Goal: Transaction & Acquisition: Purchase product/service

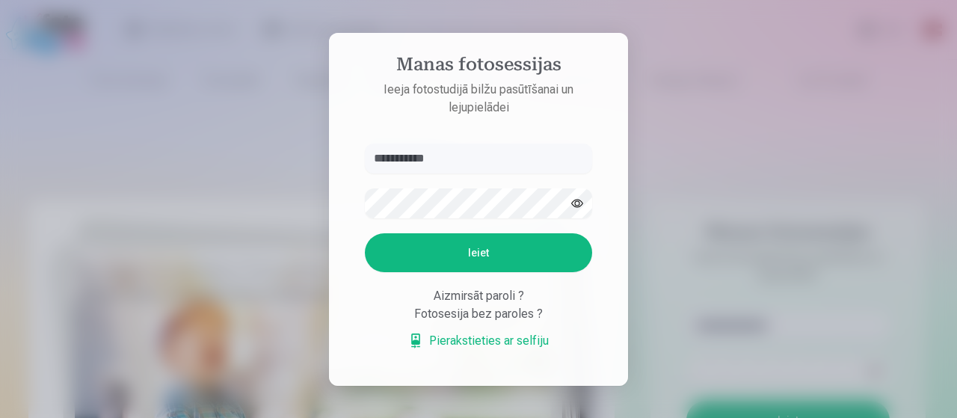
type input "**********"
click at [365, 233] on button "Ieiet" at bounding box center [478, 252] width 227 height 39
click at [440, 188] on form "**********" at bounding box center [478, 254] width 257 height 221
click at [365, 233] on button "Ieiet" at bounding box center [478, 252] width 227 height 39
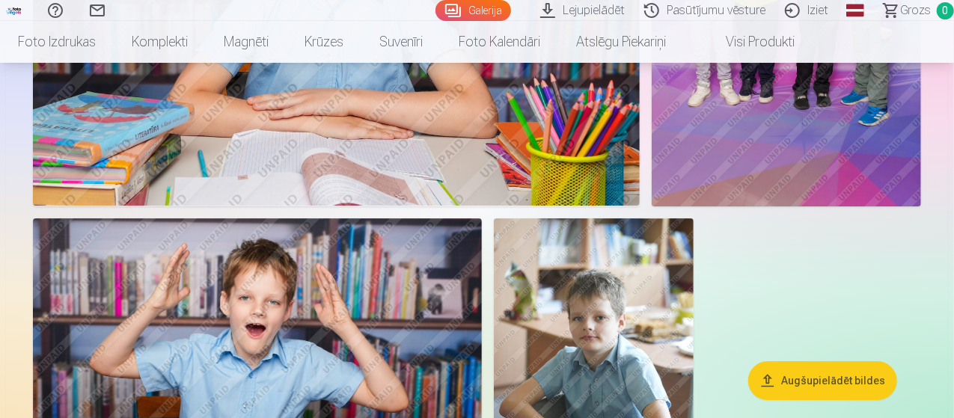
scroll to position [2319, 0]
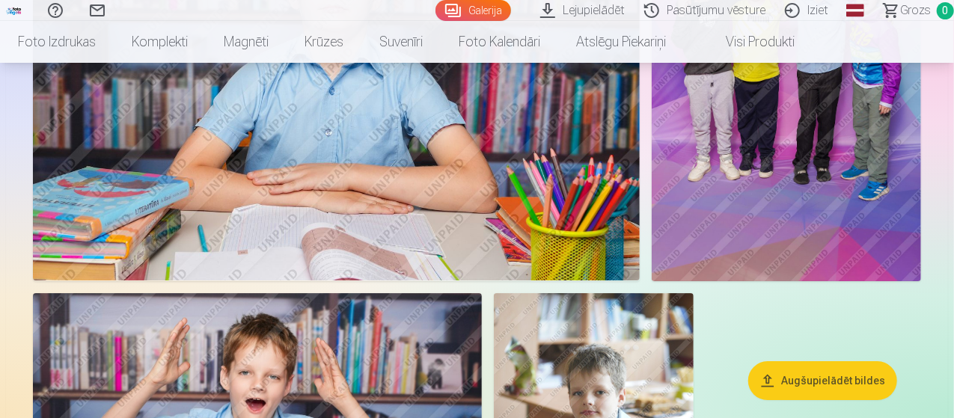
click at [826, 385] on button "Augšupielādēt bildes" at bounding box center [822, 380] width 149 height 39
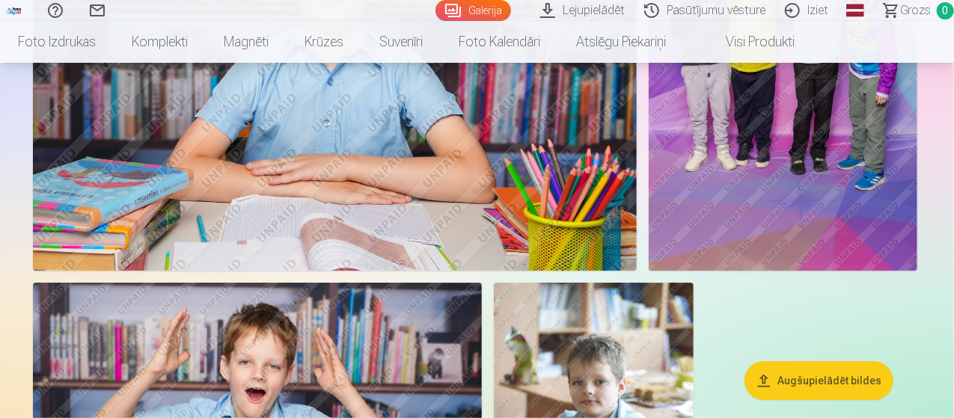
scroll to position [2327, 0]
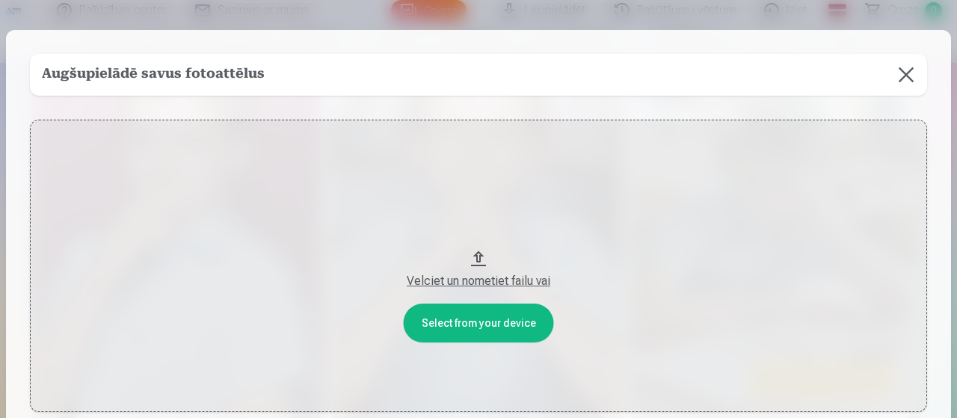
click at [904, 72] on button at bounding box center [907, 75] width 42 height 42
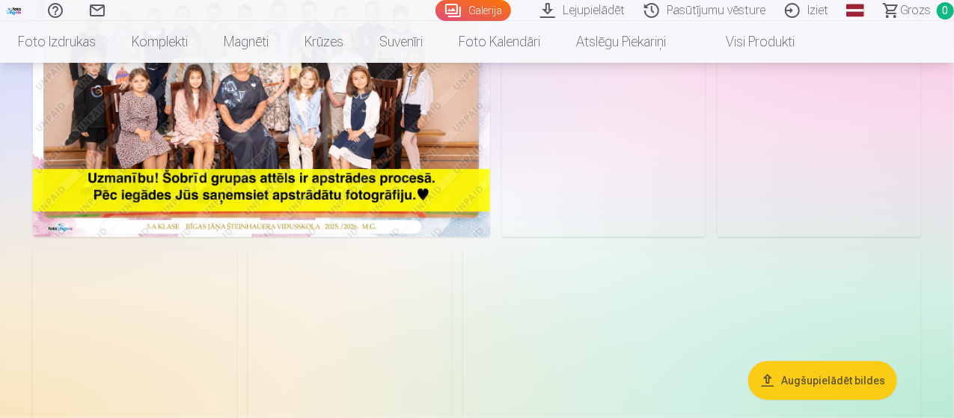
scroll to position [0, 0]
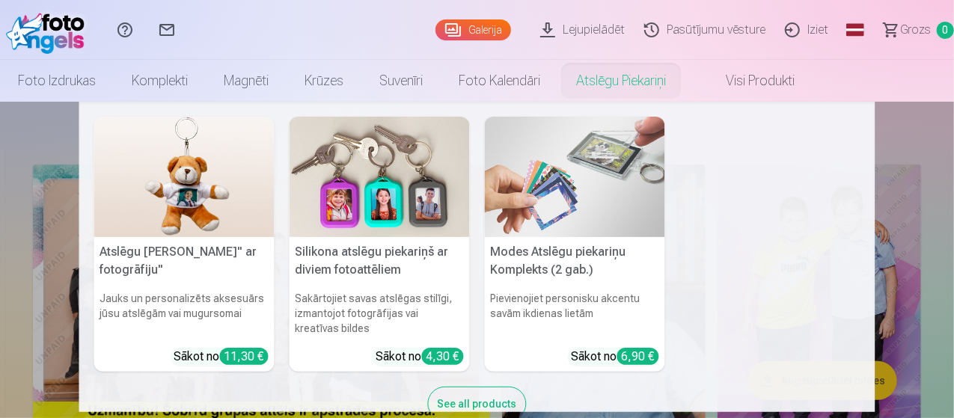
click at [910, 135] on nav "Atslēgu piekariņš Lācītis" ar fotogrāfiju" Jauks un personalizēts aksesuārs jūs…" at bounding box center [477, 257] width 954 height 310
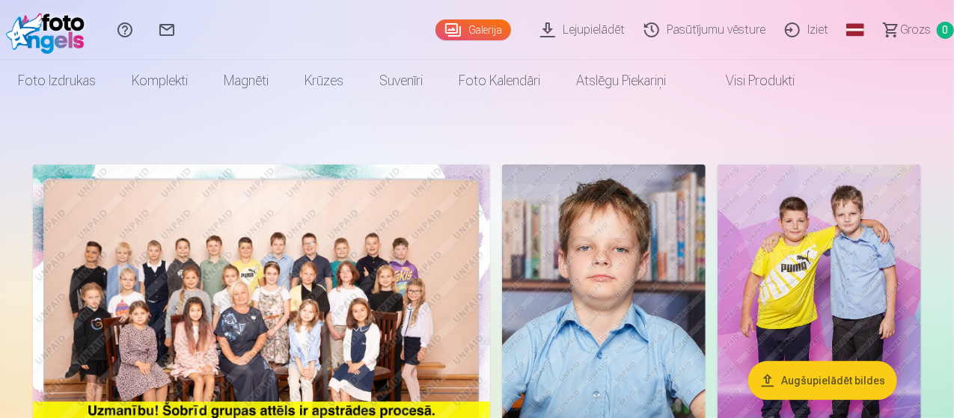
click at [490, 249] on img at bounding box center [261, 317] width 457 height 305
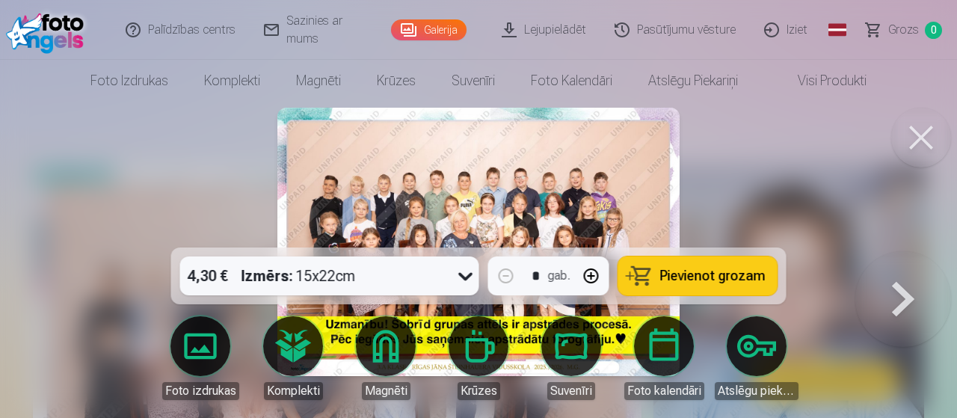
click at [705, 278] on span "Pievienot grozam" at bounding box center [713, 275] width 105 height 13
click at [895, 251] on button at bounding box center [904, 251] width 96 height 0
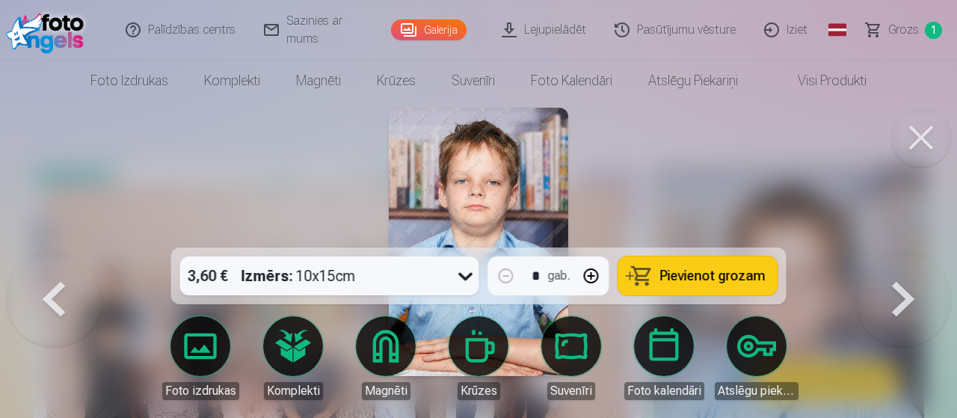
click at [895, 251] on button at bounding box center [904, 251] width 96 height 0
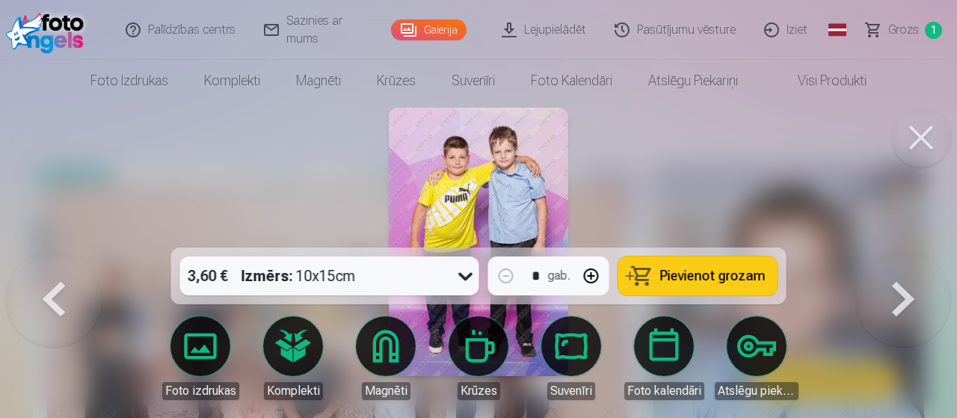
click at [895, 251] on button at bounding box center [904, 251] width 96 height 0
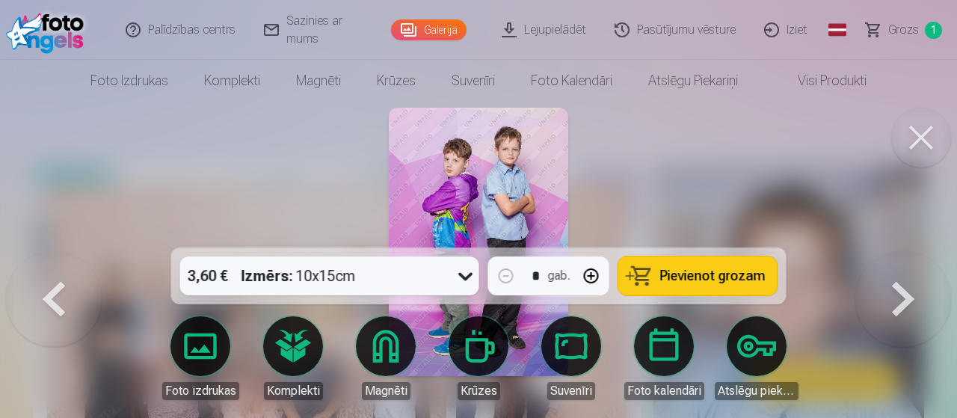
click at [895, 251] on button at bounding box center [904, 251] width 96 height 0
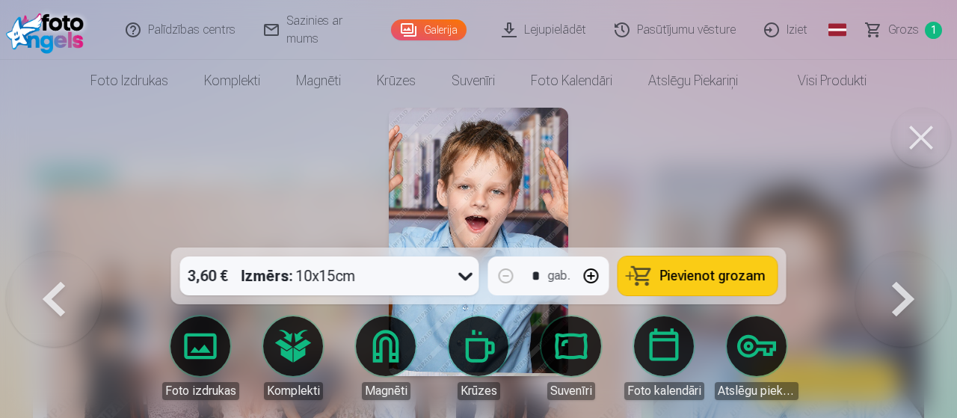
click at [895, 251] on button at bounding box center [904, 251] width 96 height 0
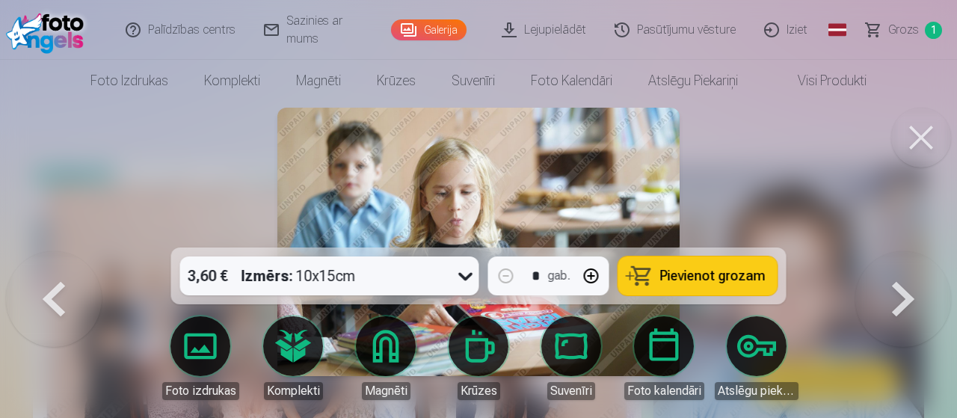
click at [895, 251] on button at bounding box center [904, 251] width 96 height 0
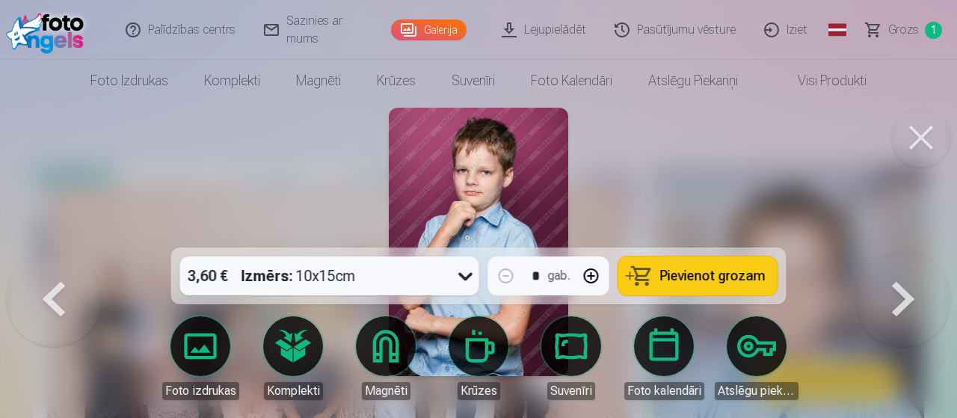
click at [895, 251] on button at bounding box center [904, 251] width 96 height 0
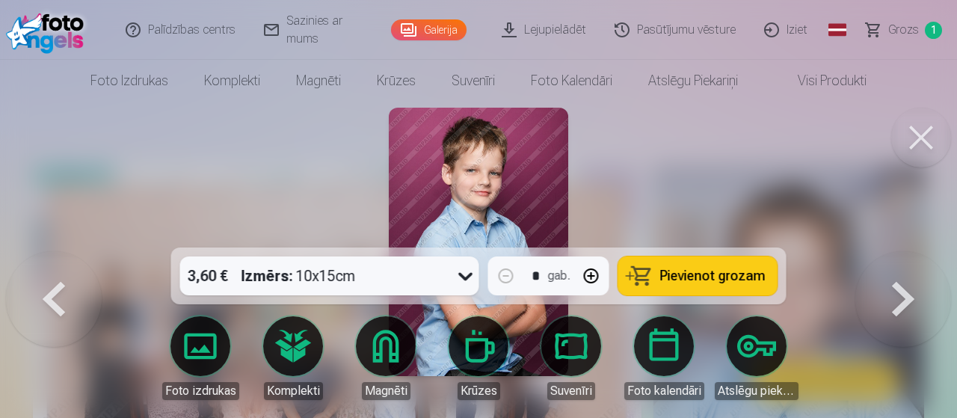
click at [895, 251] on button at bounding box center [904, 251] width 96 height 0
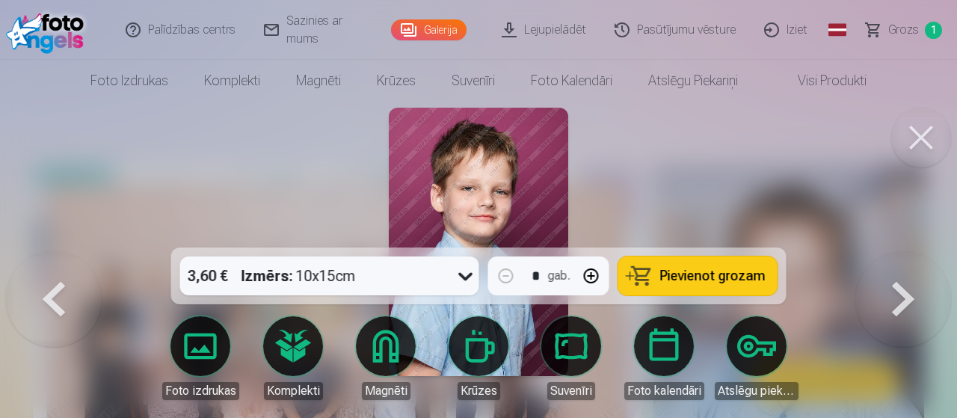
click at [744, 278] on span "Pievienot grozam" at bounding box center [713, 275] width 105 height 13
click at [898, 251] on button at bounding box center [904, 251] width 96 height 0
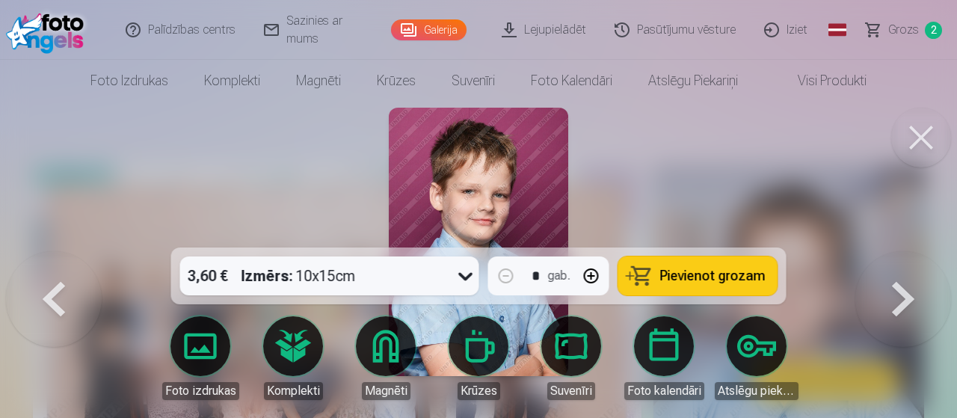
click at [66, 251] on button at bounding box center [54, 251] width 96 height 0
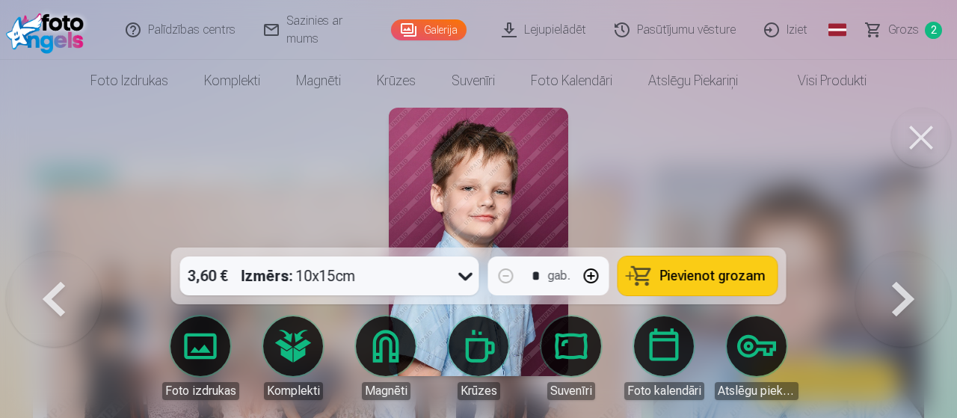
click at [911, 251] on button at bounding box center [904, 251] width 96 height 0
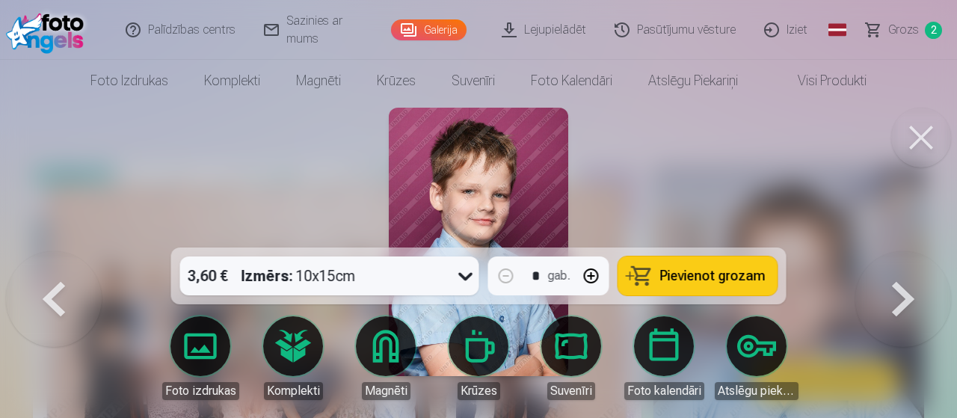
click at [911, 251] on button at bounding box center [904, 251] width 96 height 0
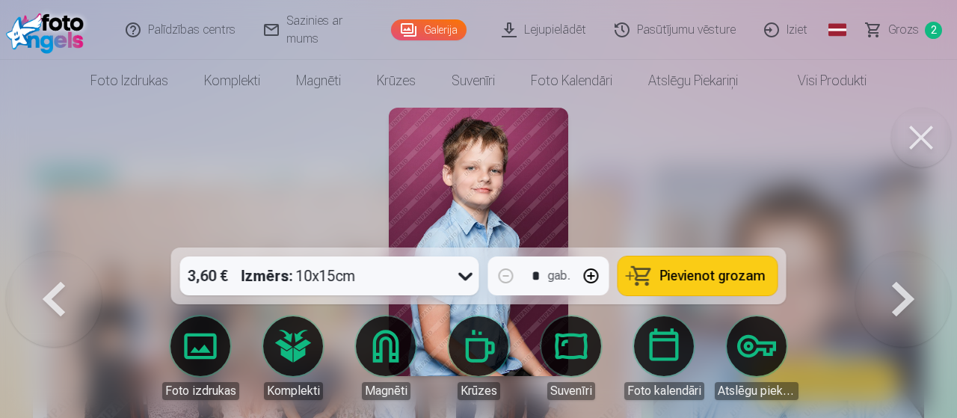
click at [729, 278] on span "Pievienot grozam" at bounding box center [713, 275] width 105 height 13
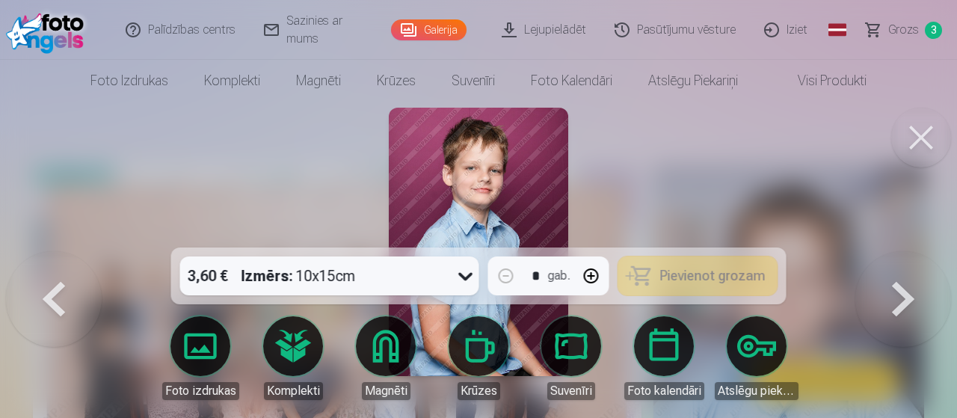
click at [896, 251] on button at bounding box center [904, 251] width 96 height 0
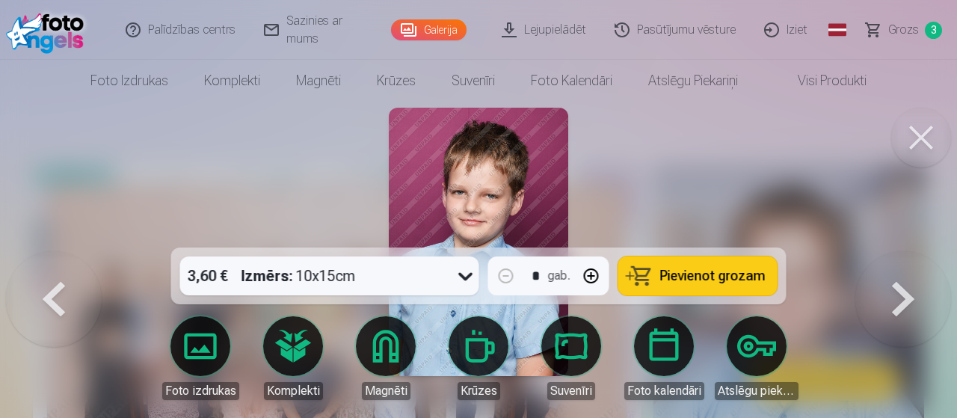
click at [727, 281] on span "Pievienot grozam" at bounding box center [713, 275] width 105 height 13
click at [919, 251] on button at bounding box center [904, 251] width 96 height 0
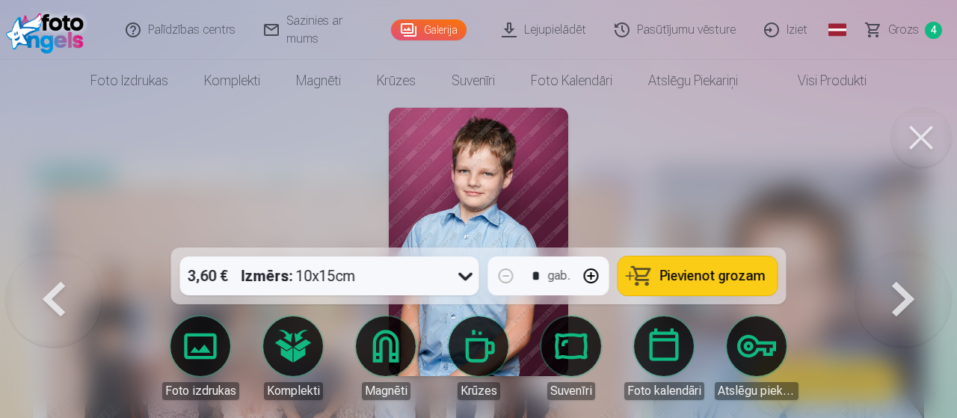
click at [919, 251] on button at bounding box center [904, 251] width 96 height 0
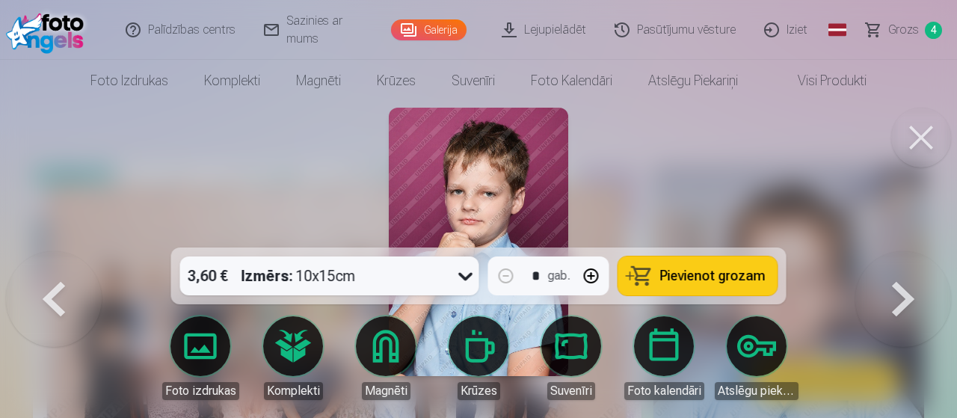
click at [919, 251] on button at bounding box center [904, 251] width 96 height 0
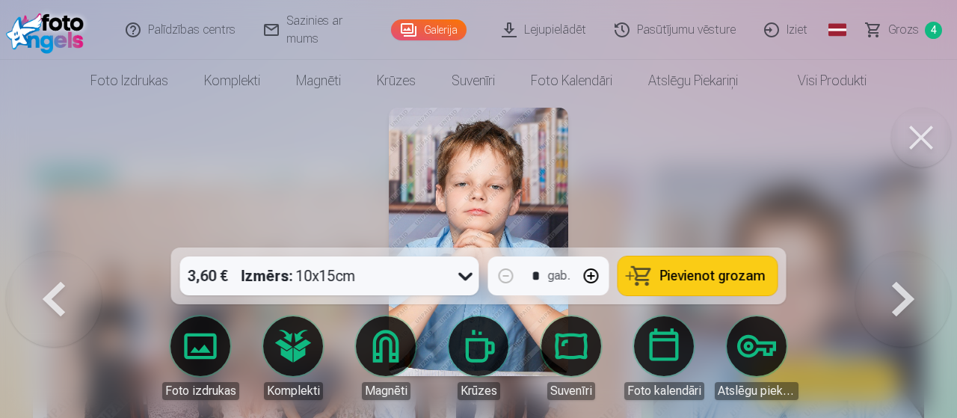
click at [705, 272] on span "Pievienot grozam" at bounding box center [713, 275] width 105 height 13
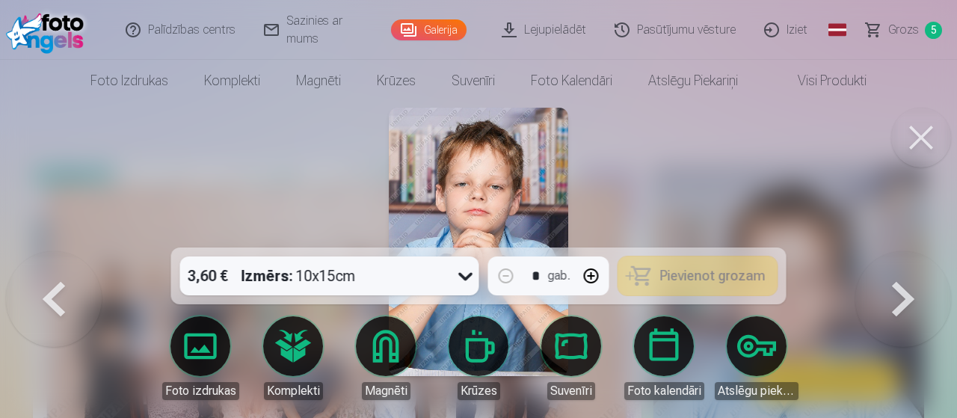
click at [907, 251] on button at bounding box center [904, 251] width 96 height 0
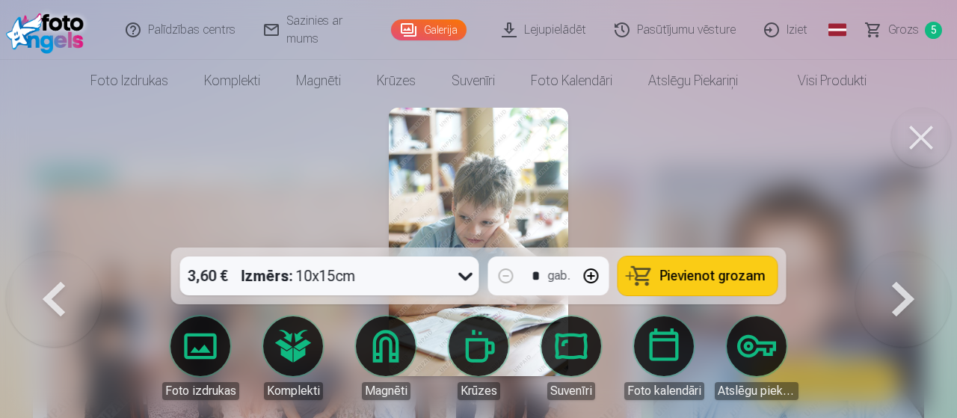
click at [723, 282] on span "Pievienot grozam" at bounding box center [713, 275] width 105 height 13
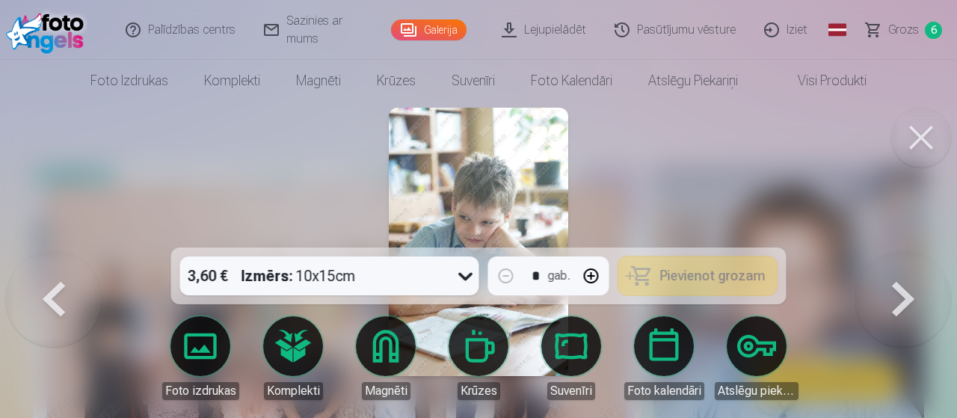
click at [895, 251] on button at bounding box center [904, 251] width 96 height 0
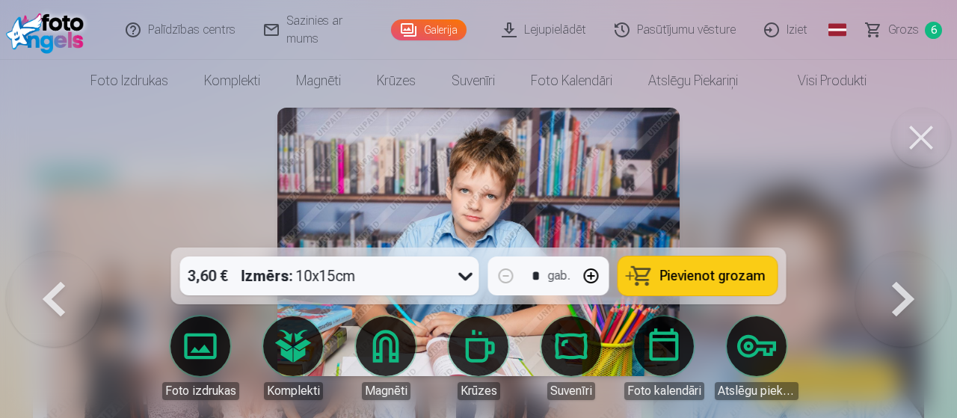
click at [728, 276] on span "Pievienot grozam" at bounding box center [713, 275] width 105 height 13
click at [902, 251] on button at bounding box center [904, 251] width 96 height 0
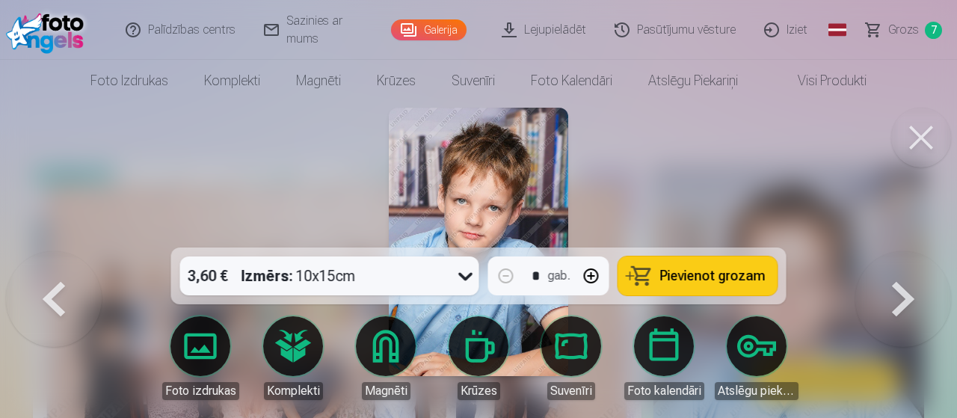
click at [730, 282] on span "Pievienot grozam" at bounding box center [713, 275] width 105 height 13
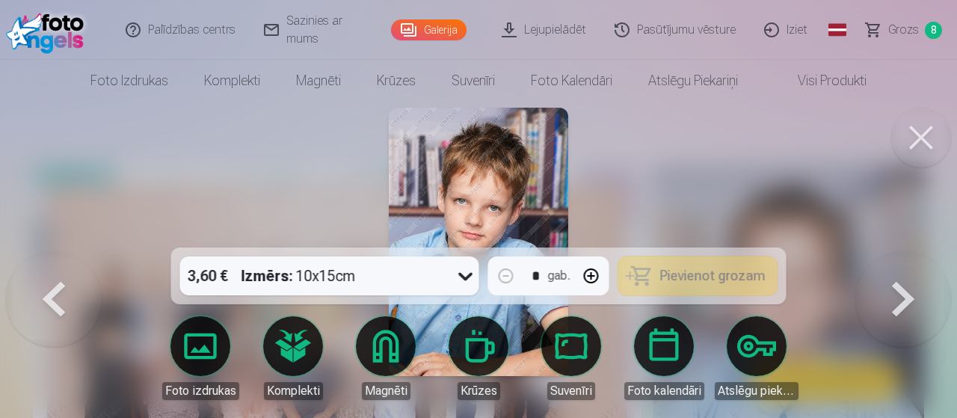
click at [895, 251] on button at bounding box center [904, 251] width 96 height 0
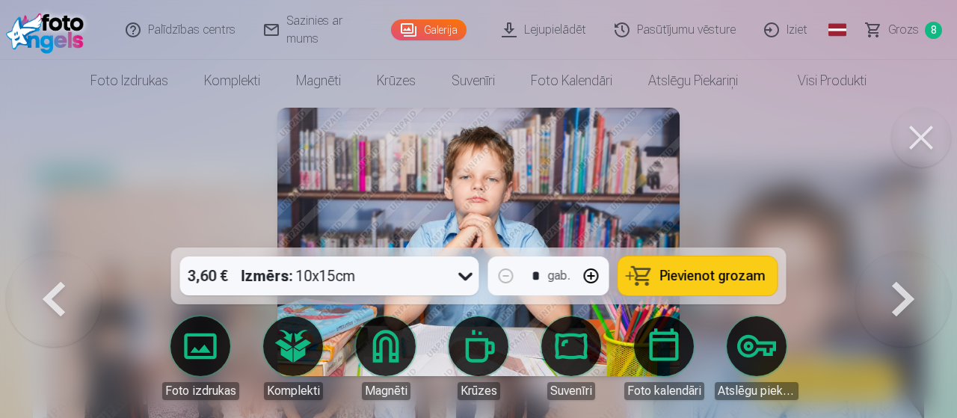
click at [741, 273] on span "Pievienot grozam" at bounding box center [713, 275] width 105 height 13
click at [921, 251] on button at bounding box center [904, 251] width 96 height 0
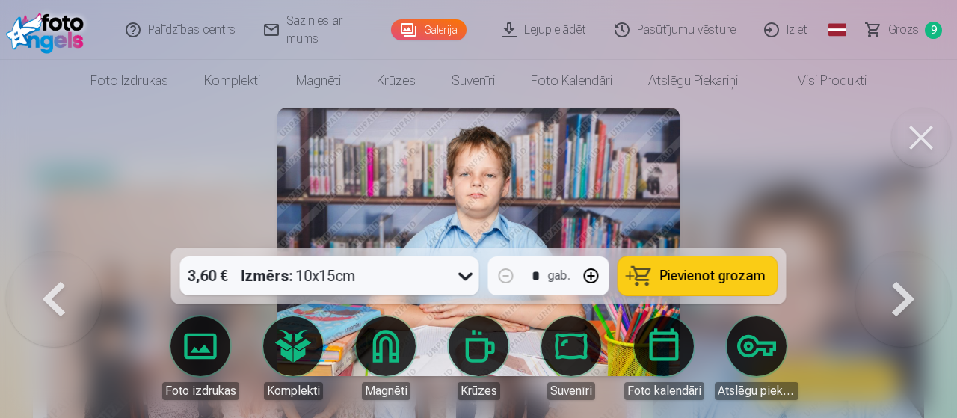
click at [921, 251] on button at bounding box center [904, 251] width 96 height 0
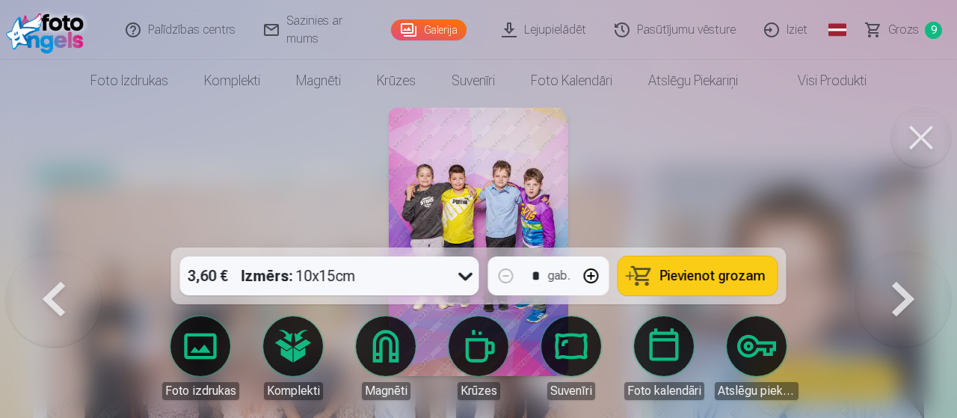
click at [734, 285] on button "Pievienot grozam" at bounding box center [698, 276] width 159 height 39
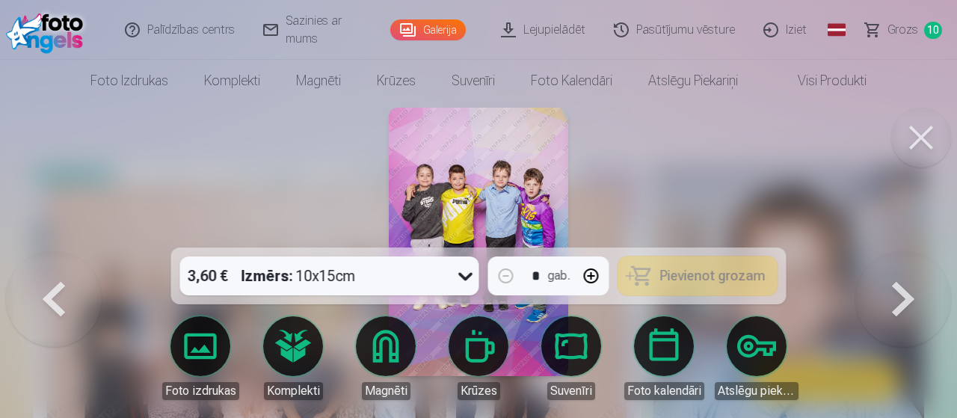
click at [895, 251] on button at bounding box center [904, 251] width 96 height 0
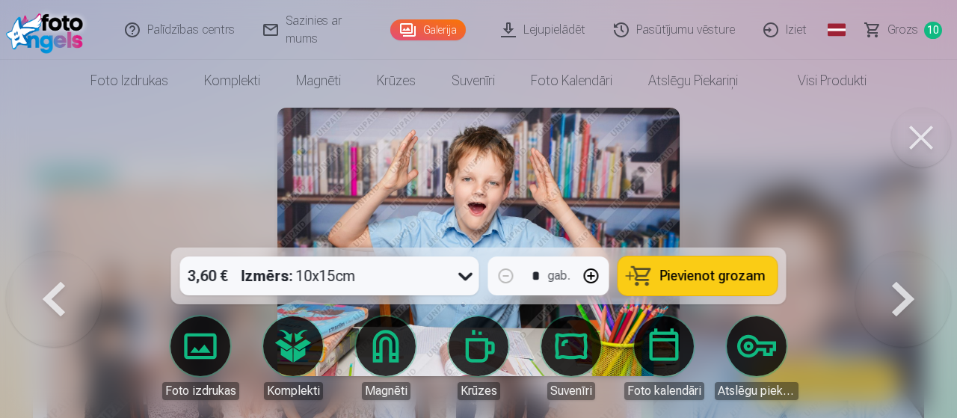
click at [714, 270] on span "Pievienot grozam" at bounding box center [713, 275] width 105 height 13
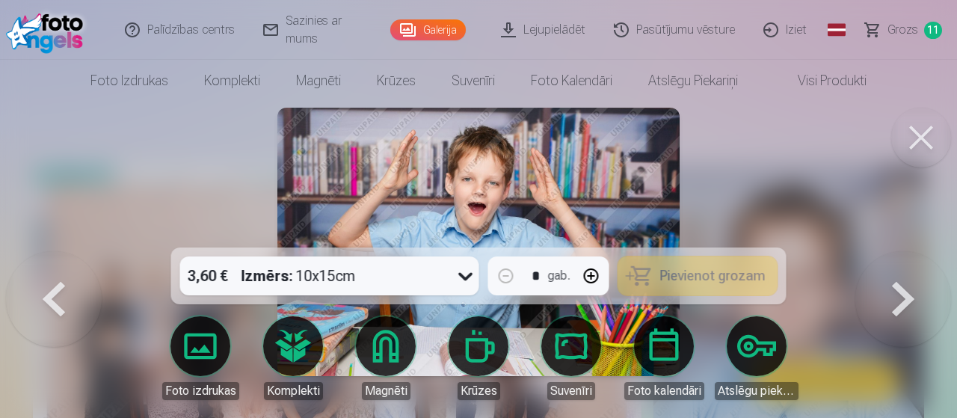
click at [897, 251] on button at bounding box center [904, 251] width 96 height 0
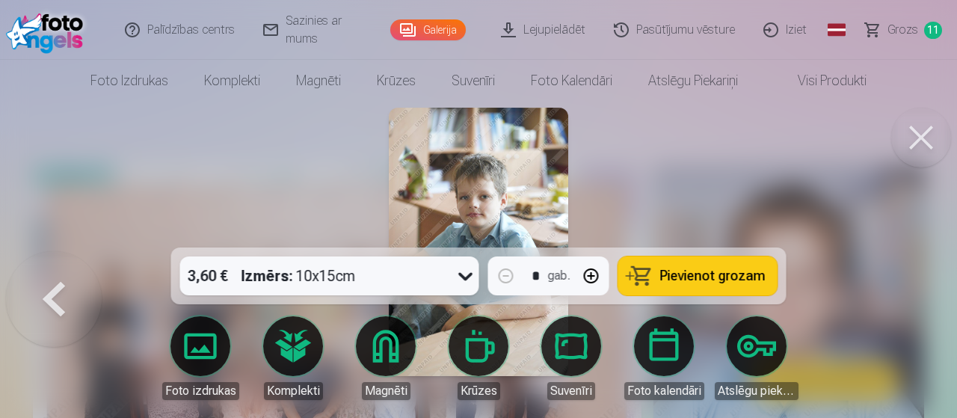
click at [896, 305] on div at bounding box center [478, 209] width 957 height 418
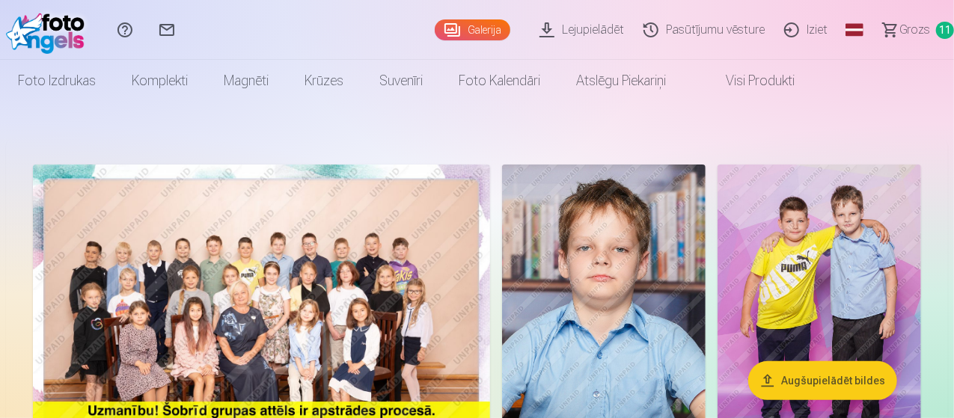
click at [899, 24] on span "Grozs" at bounding box center [914, 30] width 31 height 18
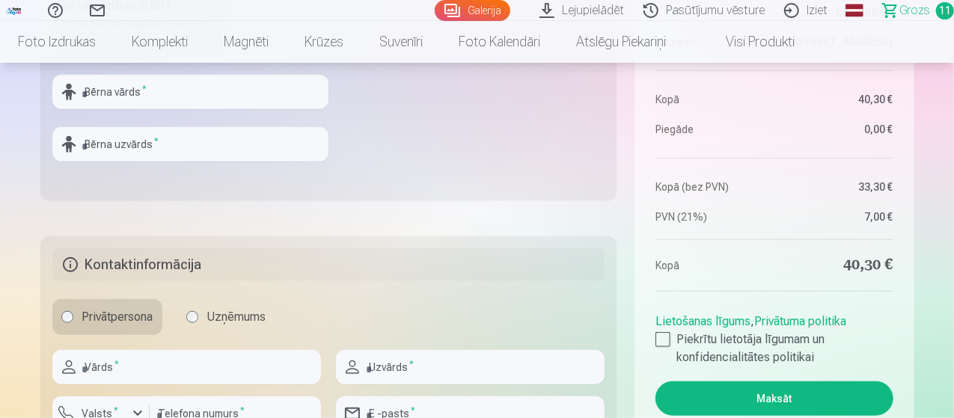
scroll to position [598, 0]
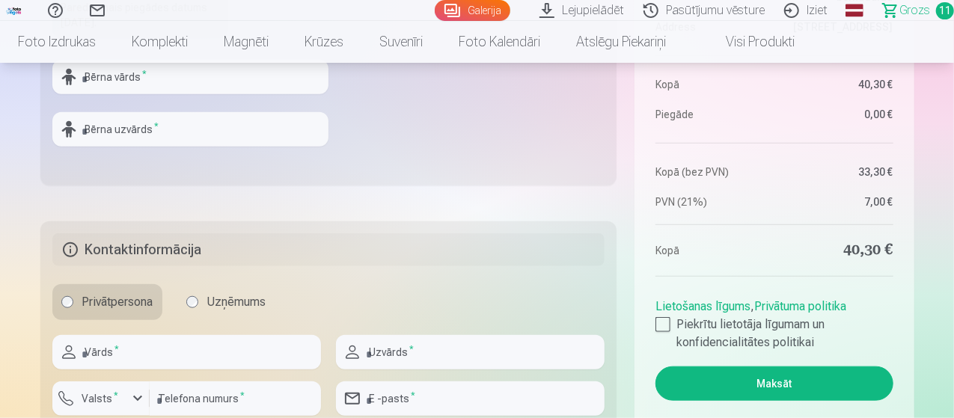
click at [900, 13] on span "Grozs" at bounding box center [914, 10] width 31 height 18
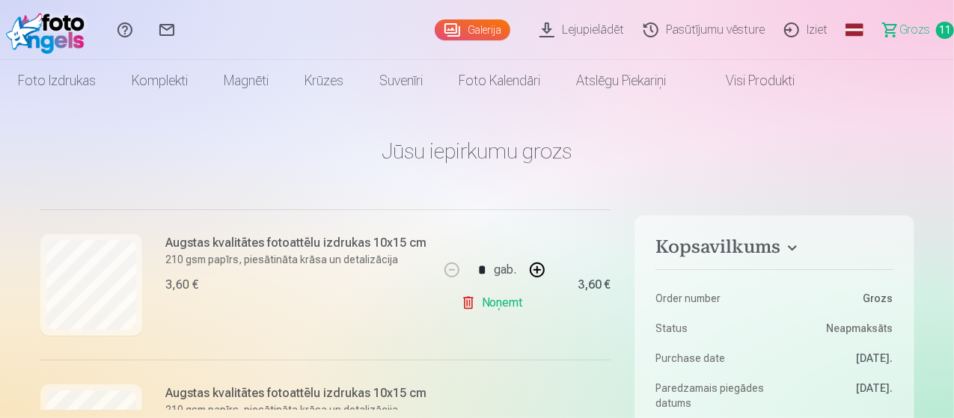
scroll to position [299, 0]
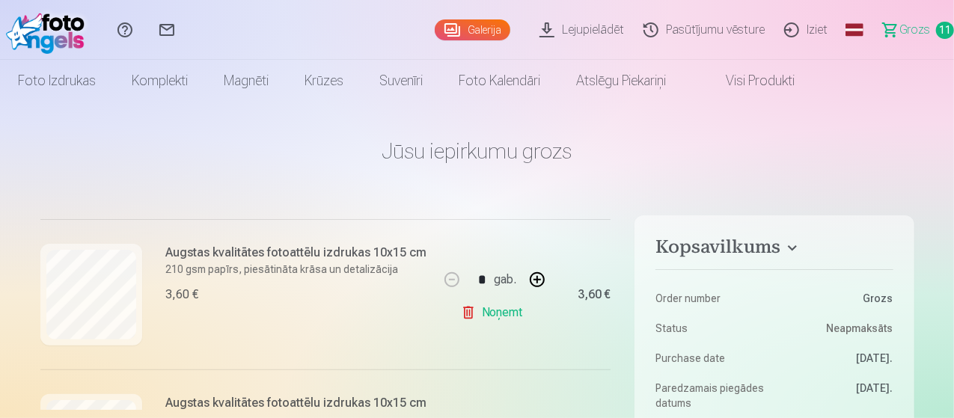
click at [485, 316] on link "Noņemt" at bounding box center [495, 313] width 68 height 30
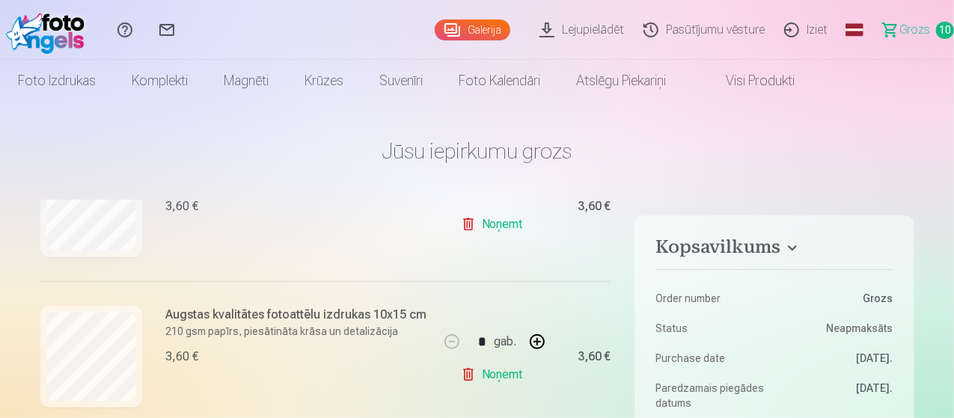
scroll to position [598, 0]
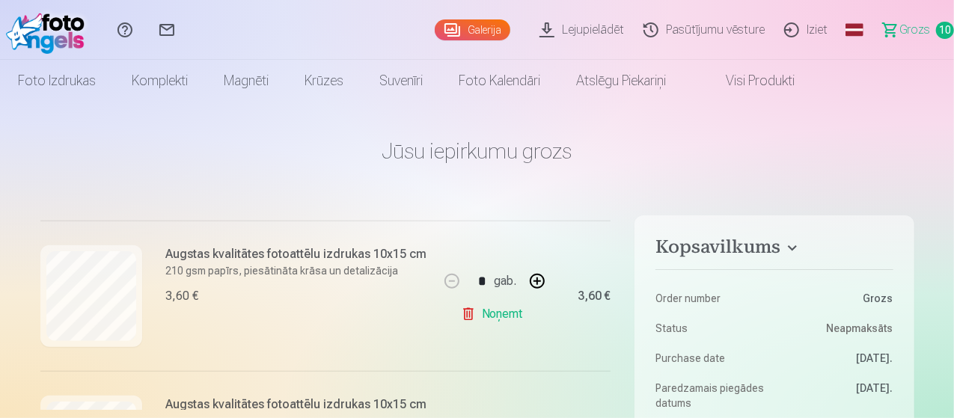
click at [503, 310] on link "Noņemt" at bounding box center [495, 314] width 68 height 30
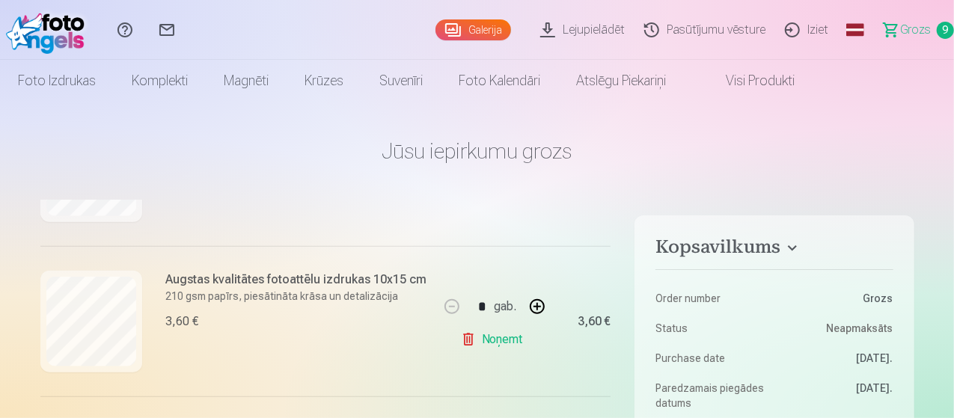
scroll to position [898, 0]
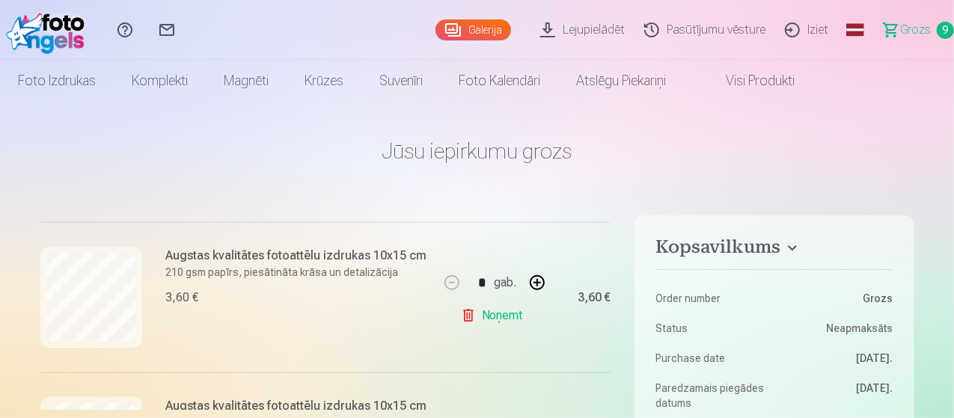
click at [503, 310] on link "Noņemt" at bounding box center [495, 316] width 68 height 30
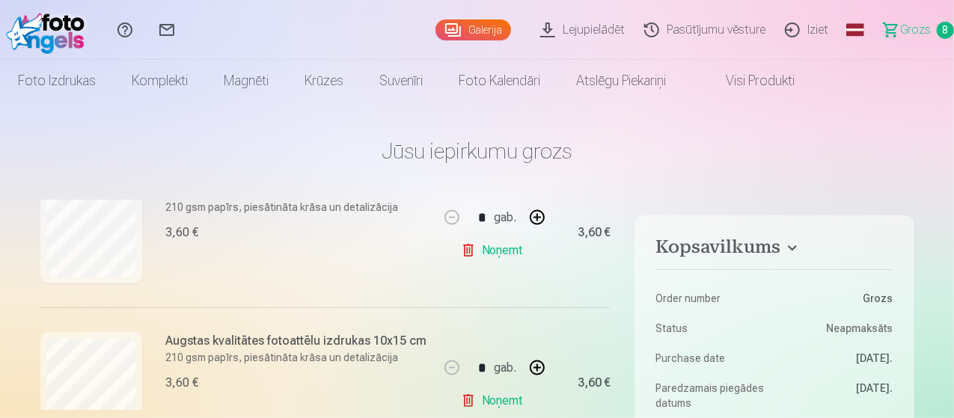
scroll to position [1162, 0]
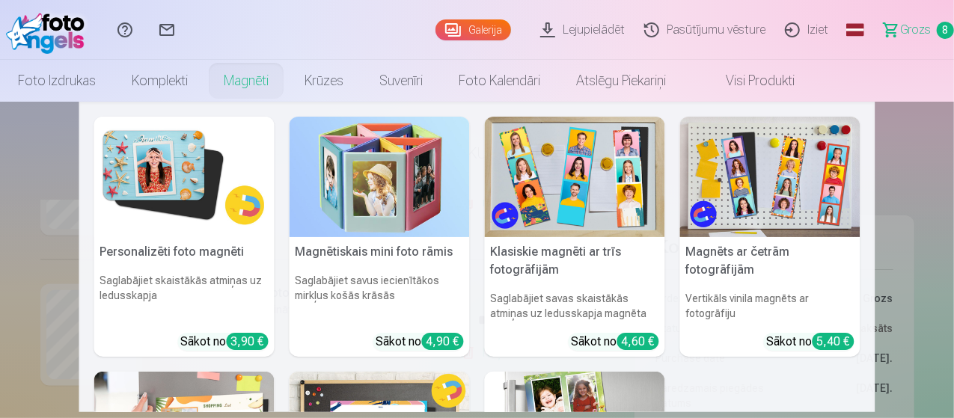
click at [940, 281] on nav "Personalizēti foto magnēti Saglabājiet skaistākās atmiņas uz ledusskapja Sākot …" at bounding box center [477, 257] width 954 height 310
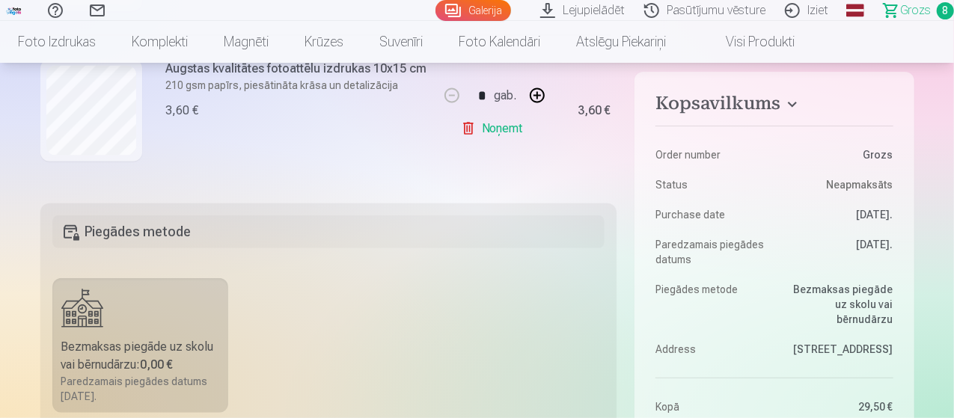
scroll to position [0, 0]
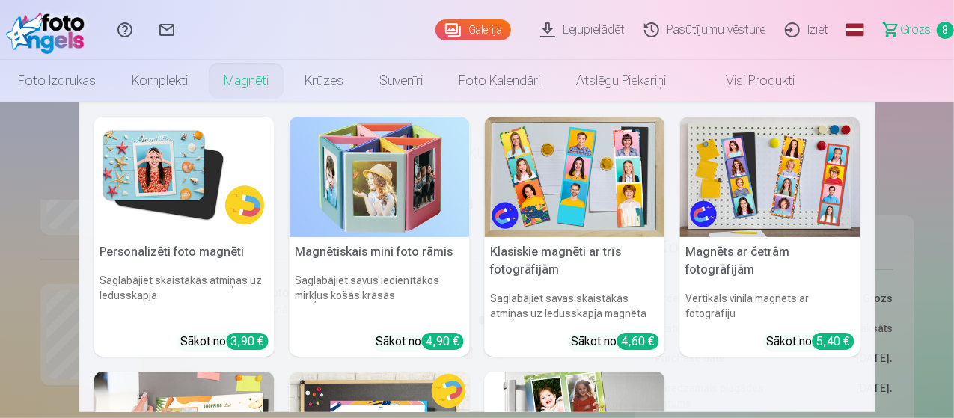
click at [286, 78] on link "Magnēti" at bounding box center [246, 81] width 81 height 42
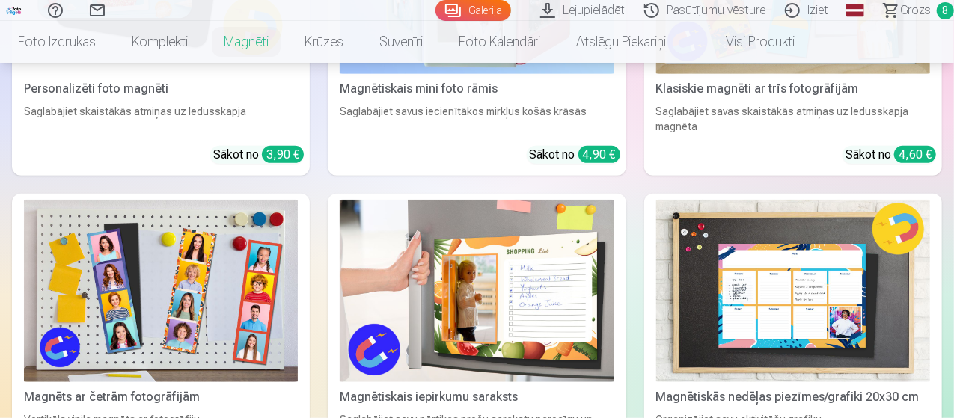
scroll to position [150, 0]
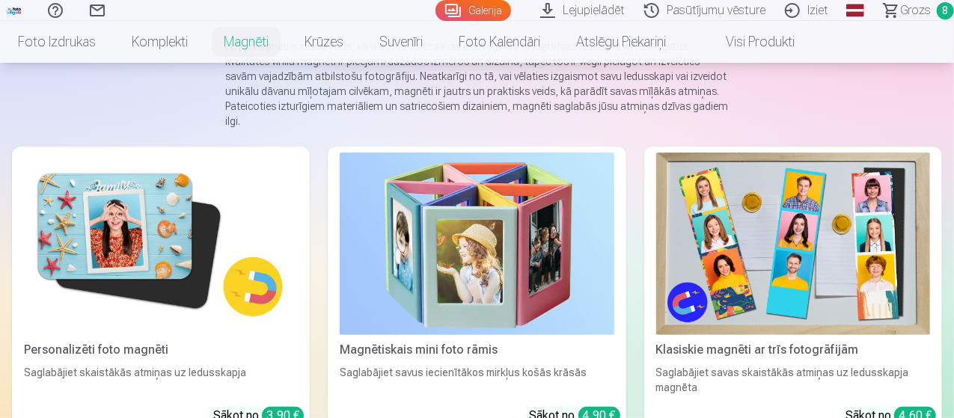
click at [132, 249] on img at bounding box center [161, 244] width 274 height 183
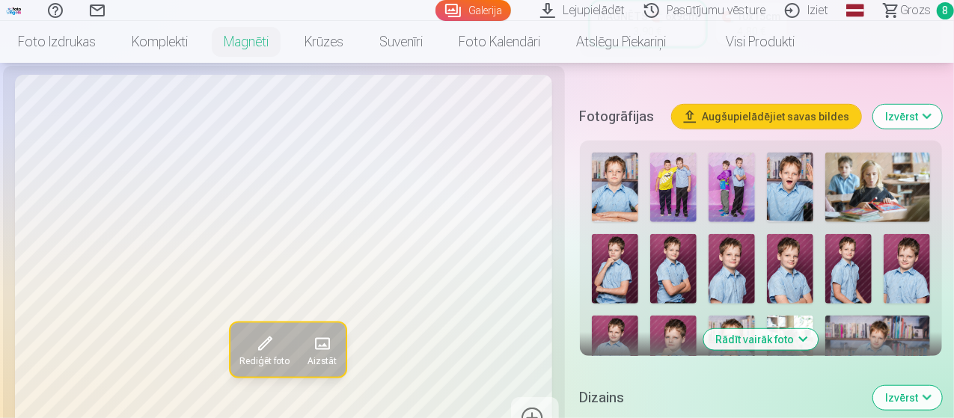
scroll to position [449, 0]
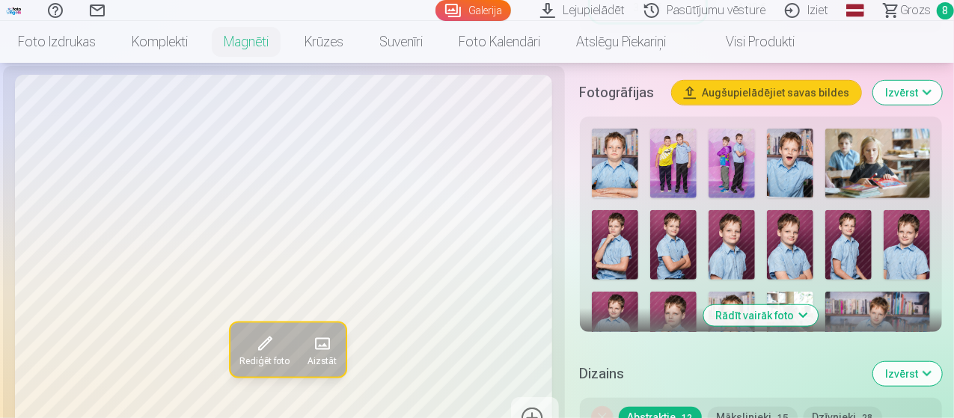
click at [785, 305] on button "Rādīt vairāk foto" at bounding box center [760, 315] width 114 height 21
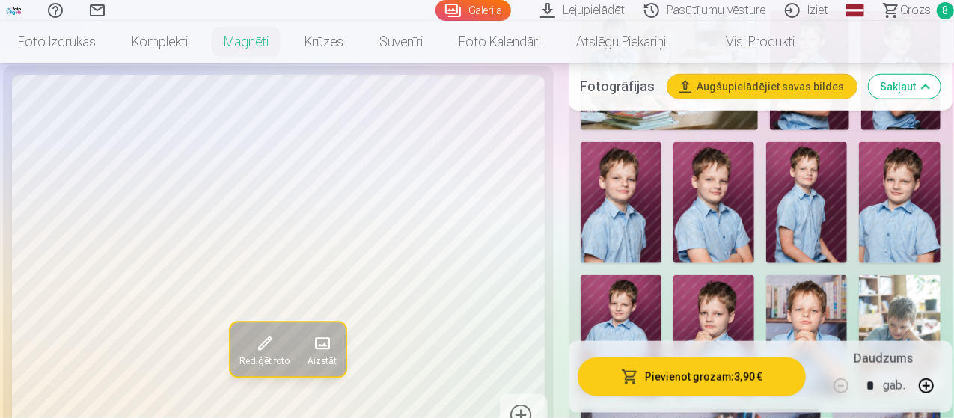
scroll to position [598, 0]
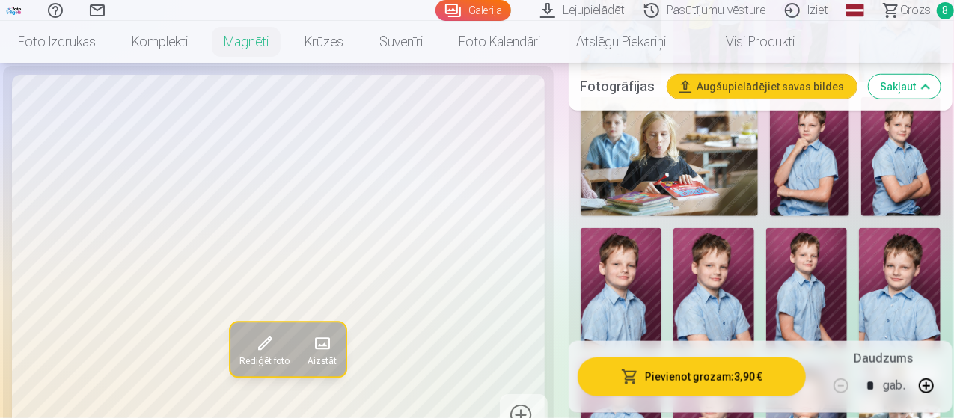
click at [893, 295] on img at bounding box center [899, 288] width 81 height 121
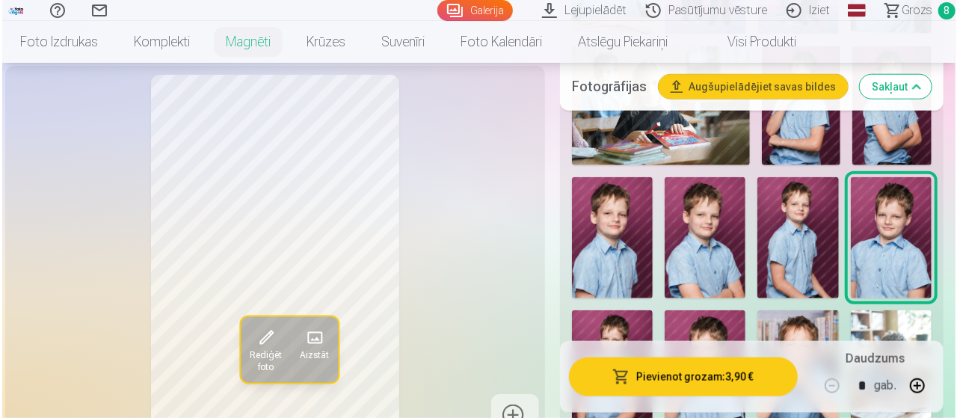
scroll to position [673, 0]
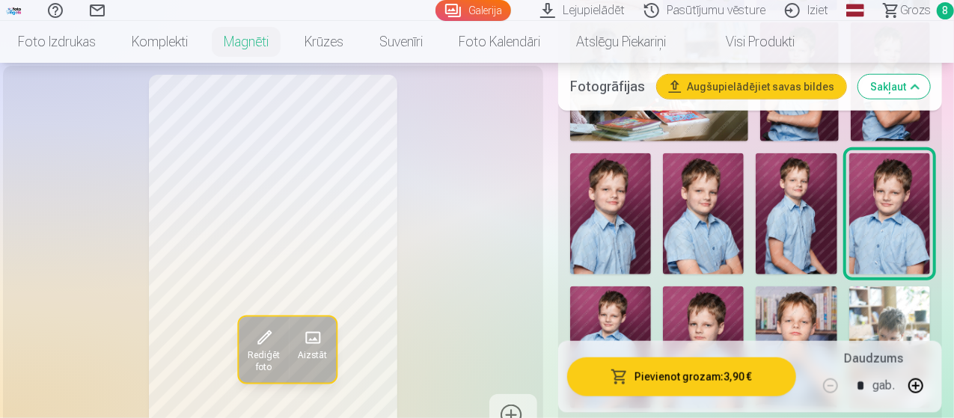
click at [628, 375] on span "button" at bounding box center [619, 376] width 18 height 15
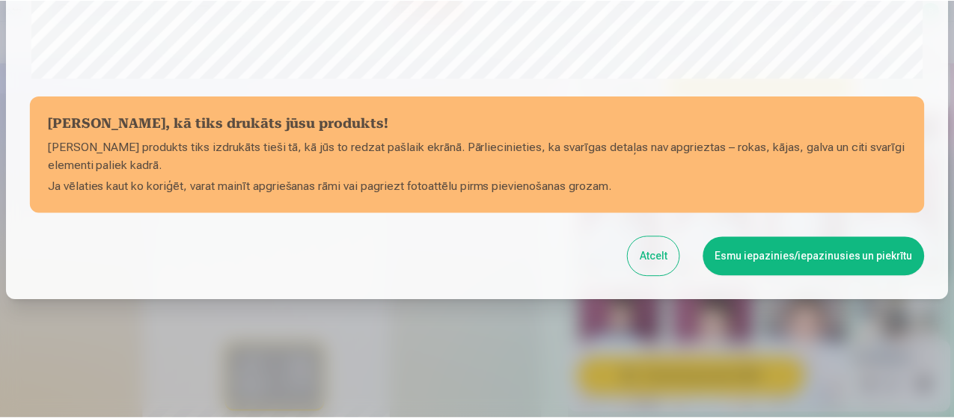
scroll to position [647, 0]
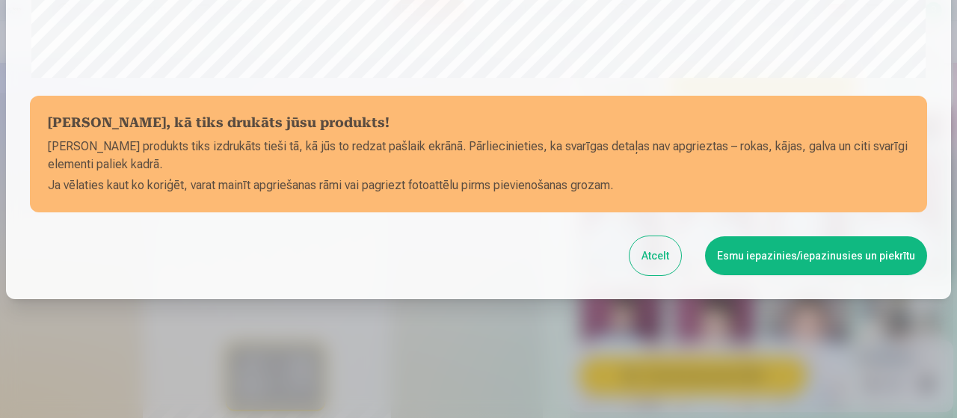
click at [804, 269] on button "Esmu iepazinies/iepazinusies un piekrītu" at bounding box center [816, 255] width 222 height 39
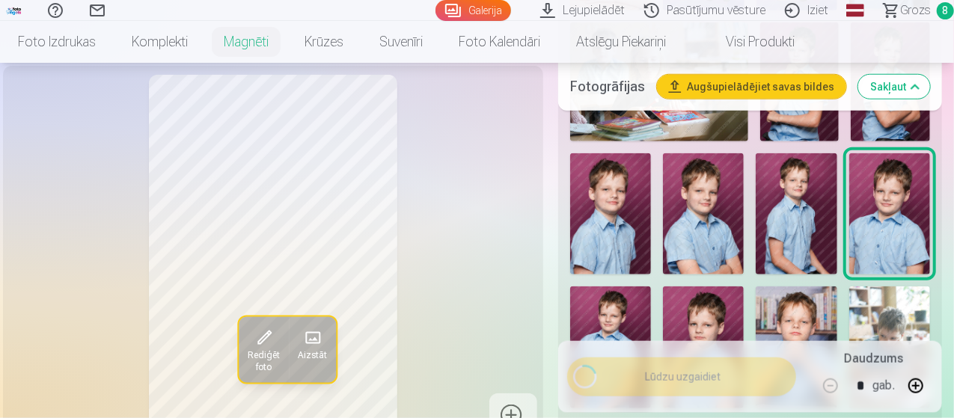
scroll to position [645, 0]
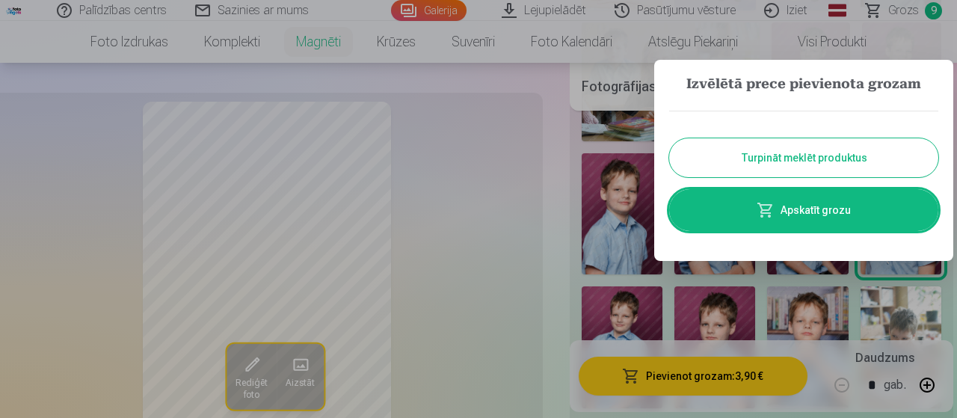
click at [827, 215] on link "Apskatīt grozu" at bounding box center [803, 210] width 269 height 42
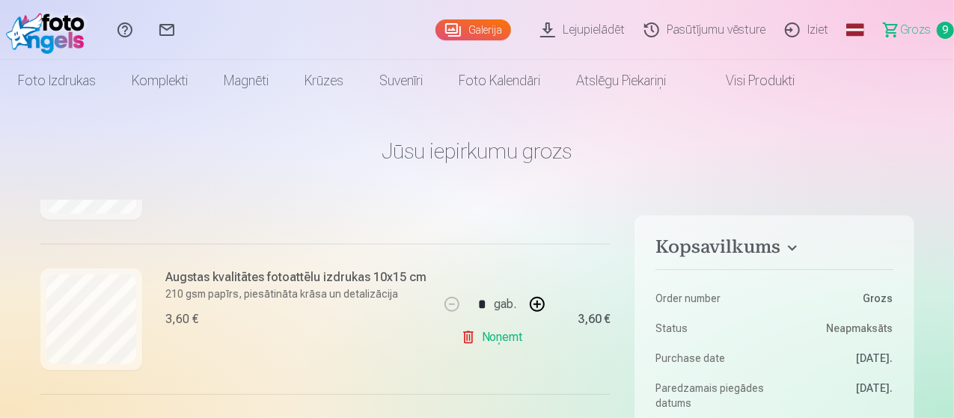
scroll to position [449, 0]
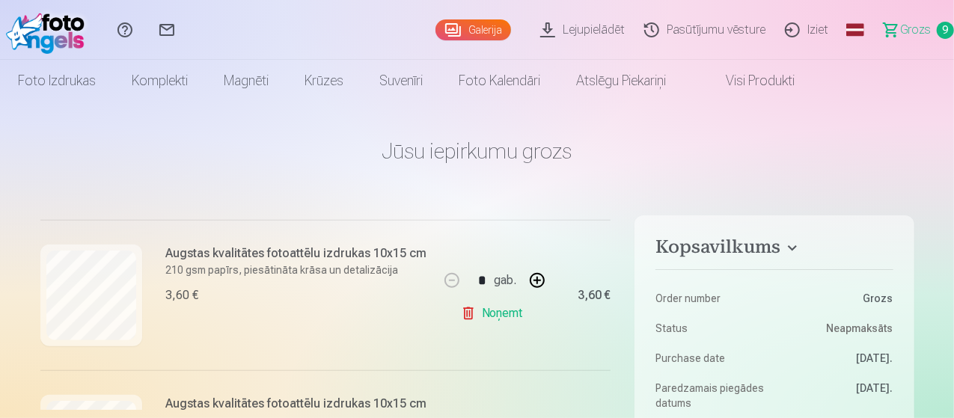
click at [504, 315] on link "Noņemt" at bounding box center [495, 313] width 68 height 30
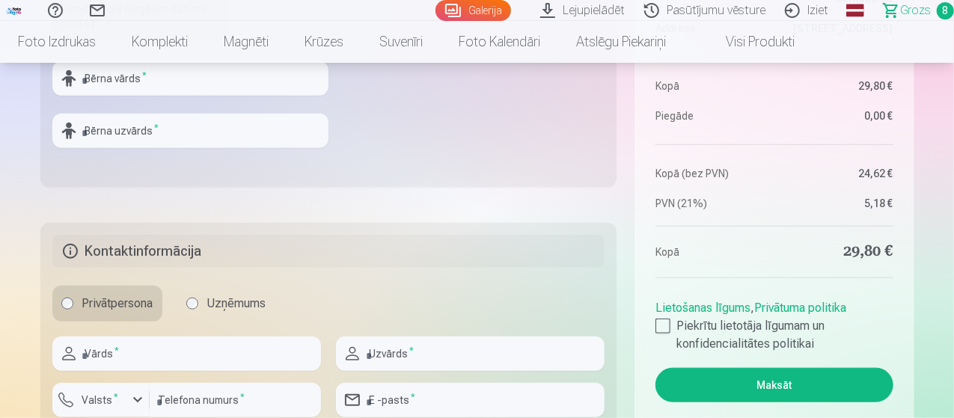
scroll to position [598, 0]
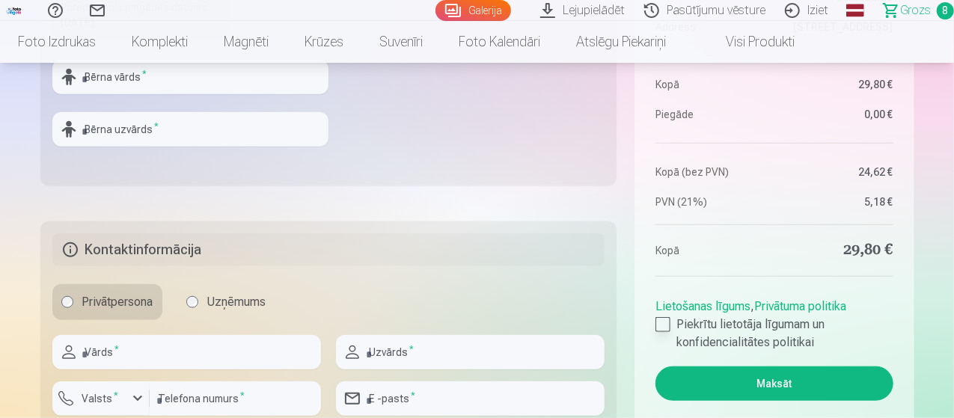
click at [669, 325] on div at bounding box center [662, 324] width 15 height 15
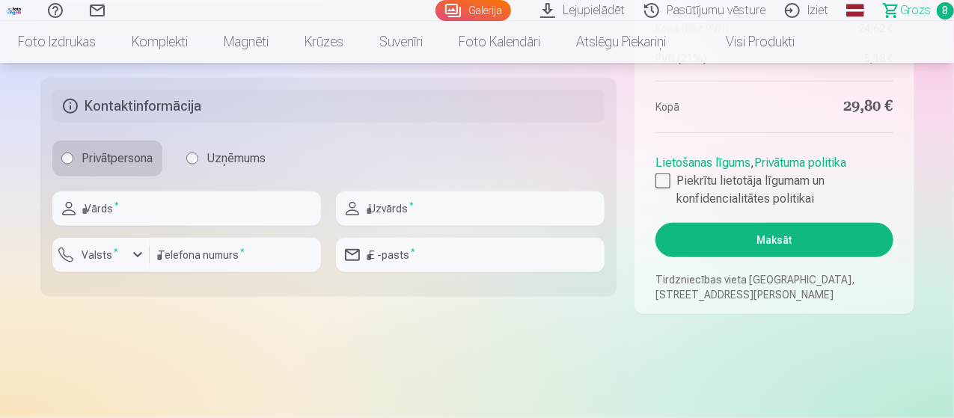
scroll to position [748, 0]
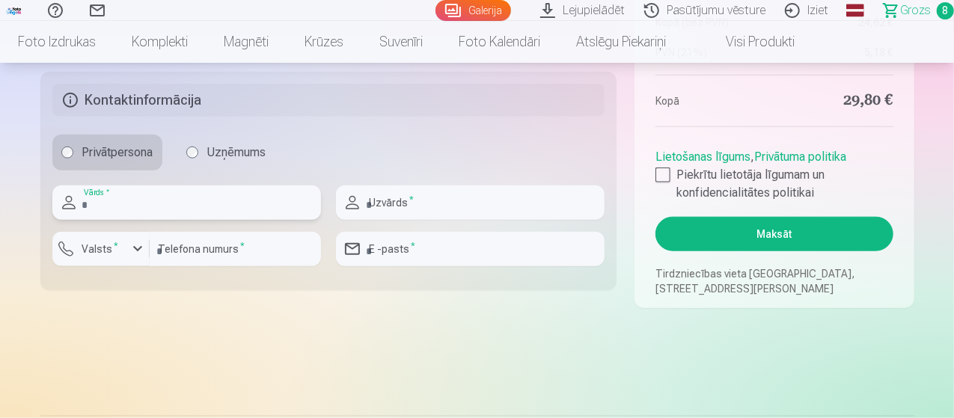
click at [220, 209] on input "text" at bounding box center [186, 203] width 269 height 34
type input "*****"
type input "**********"
type input "********"
type input "**********"
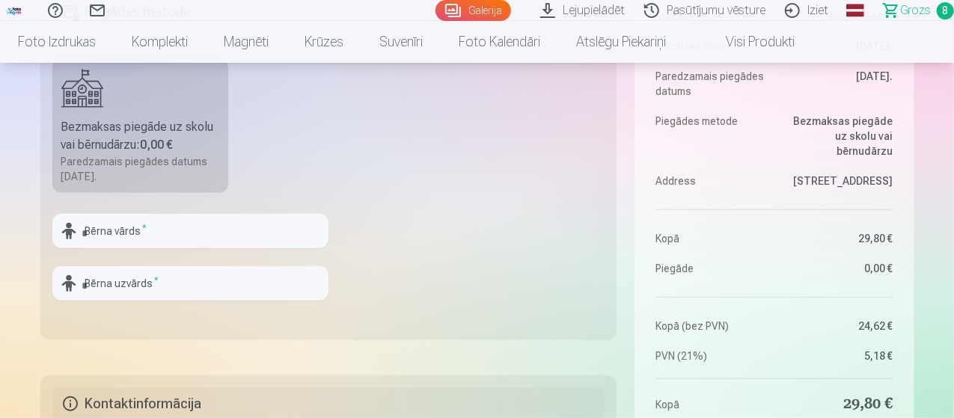
scroll to position [449, 0]
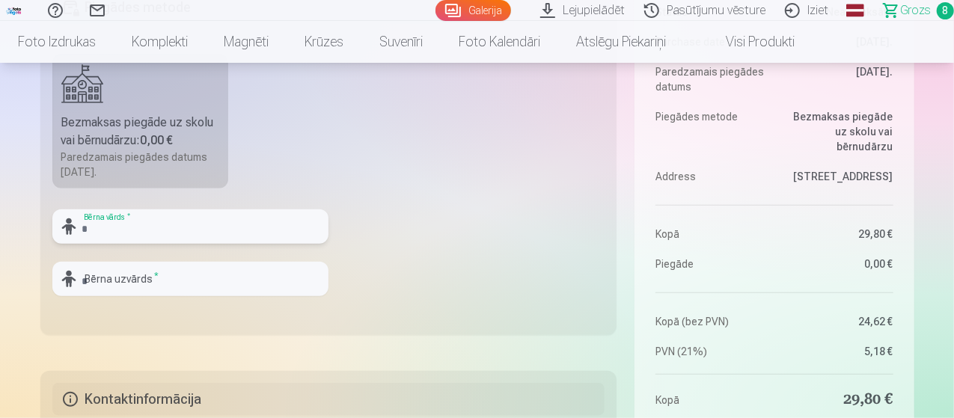
click at [172, 239] on input "text" at bounding box center [190, 226] width 276 height 34
type input "*"
type input "******"
click at [126, 284] on input "text" at bounding box center [190, 279] width 276 height 34
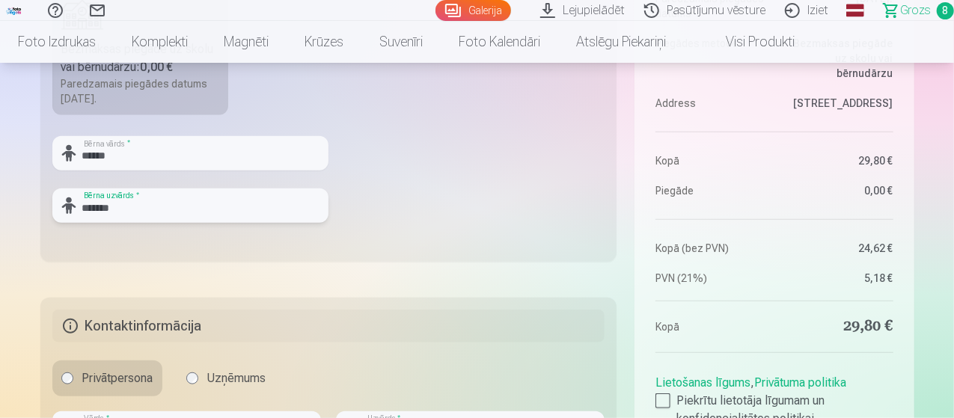
scroll to position [673, 0]
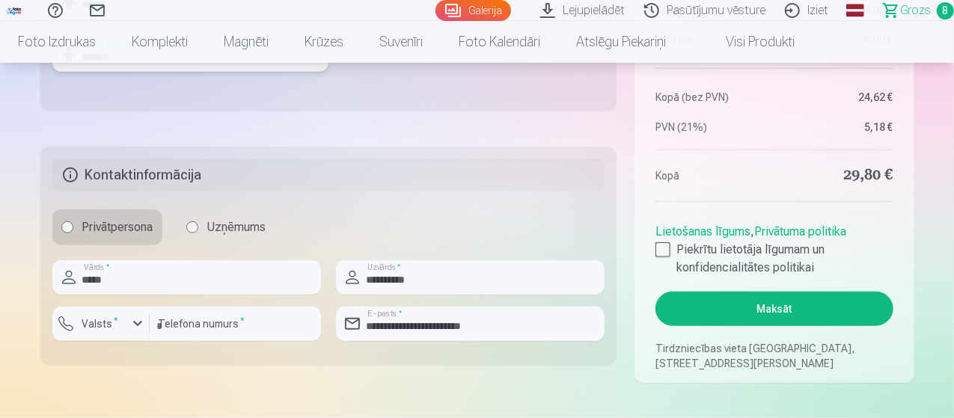
type input "*******"
click at [782, 313] on button "Maksāt" at bounding box center [773, 309] width 237 height 34
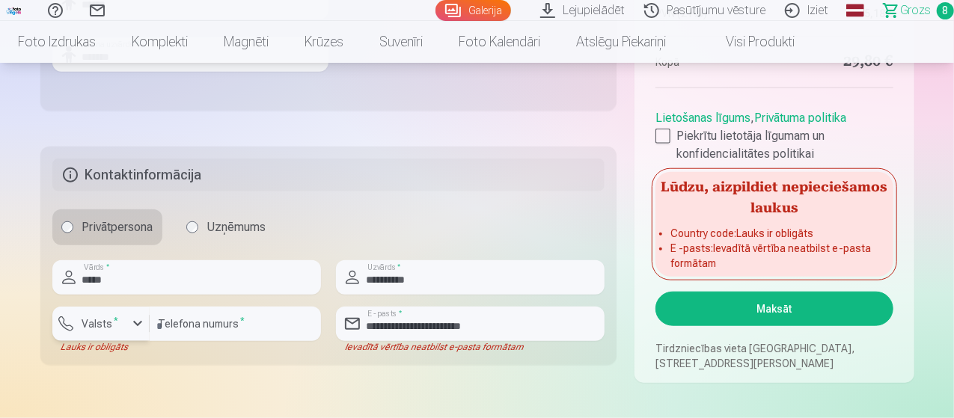
click at [115, 330] on label "Valsts *" at bounding box center [100, 323] width 49 height 15
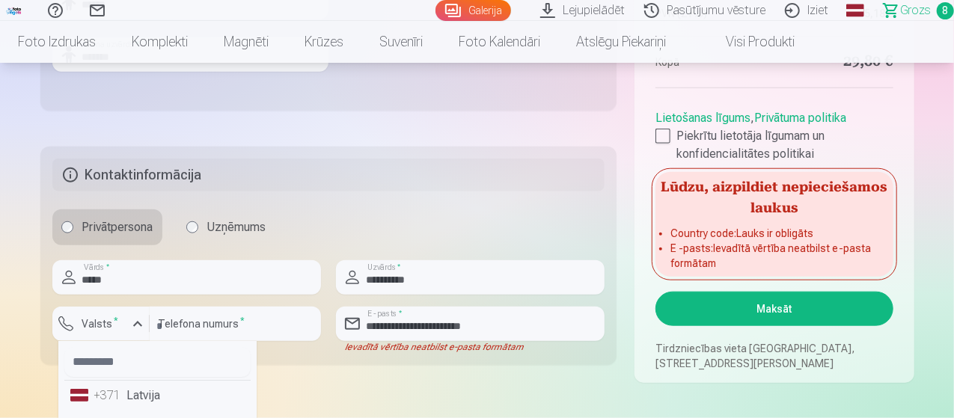
click at [117, 398] on div "+371" at bounding box center [109, 396] width 30 height 18
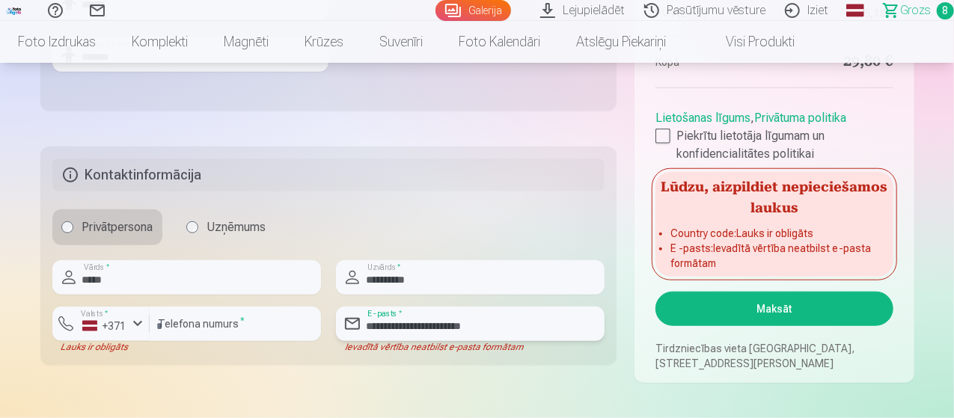
drag, startPoint x: 453, startPoint y: 337, endPoint x: 468, endPoint y: 334, distance: 15.1
click at [453, 337] on input "**********" at bounding box center [470, 324] width 269 height 34
drag, startPoint x: 564, startPoint y: 328, endPoint x: 361, endPoint y: 325, distance: 203.5
click at [361, 325] on div "**********" at bounding box center [470, 324] width 269 height 34
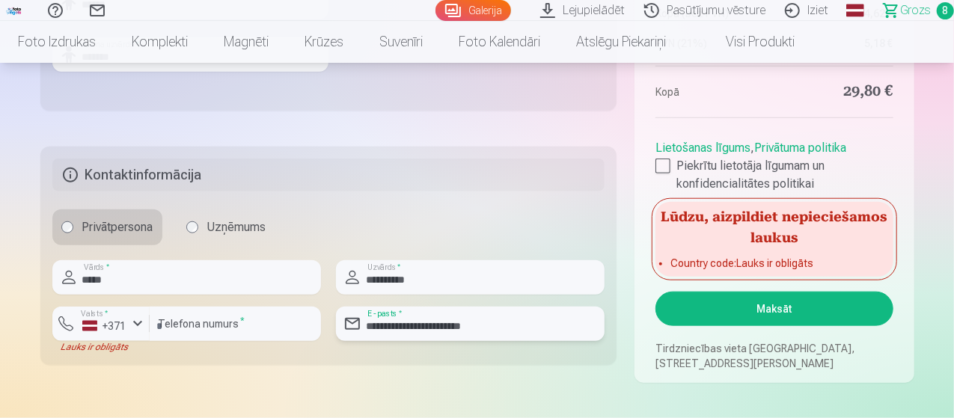
type input "**********"
click at [773, 317] on button "Maksāt" at bounding box center [773, 309] width 237 height 34
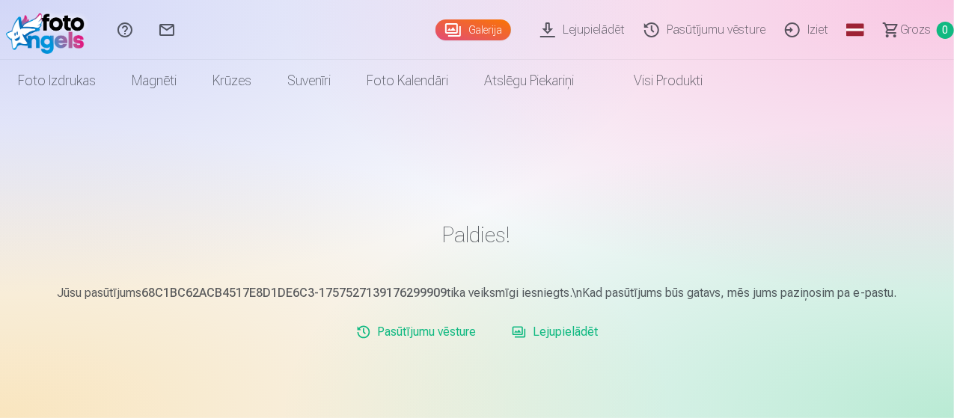
click at [798, 38] on link "Iziet" at bounding box center [808, 30] width 63 height 60
